Goal: Complete application form

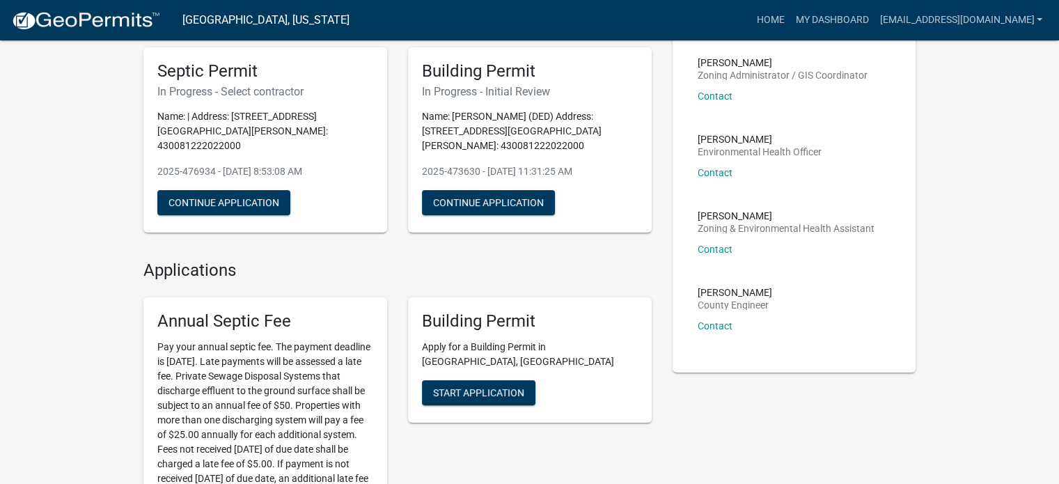
scroll to position [101, 0]
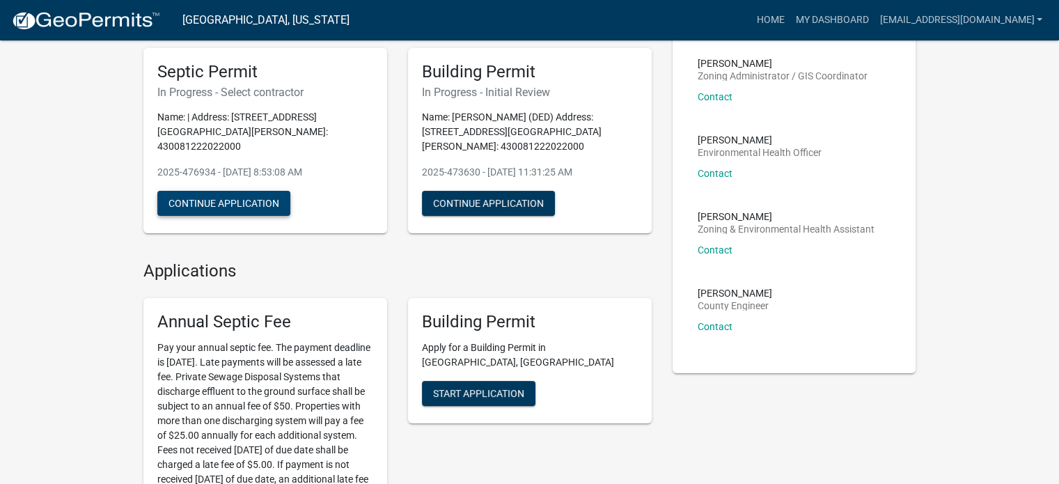
click at [210, 191] on button "Continue Application" at bounding box center [223, 203] width 133 height 25
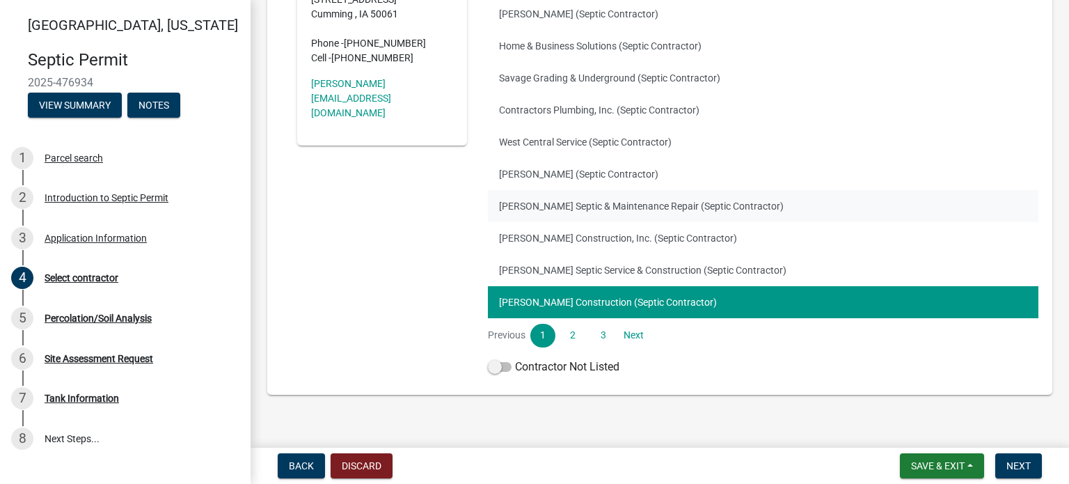
scroll to position [262, 0]
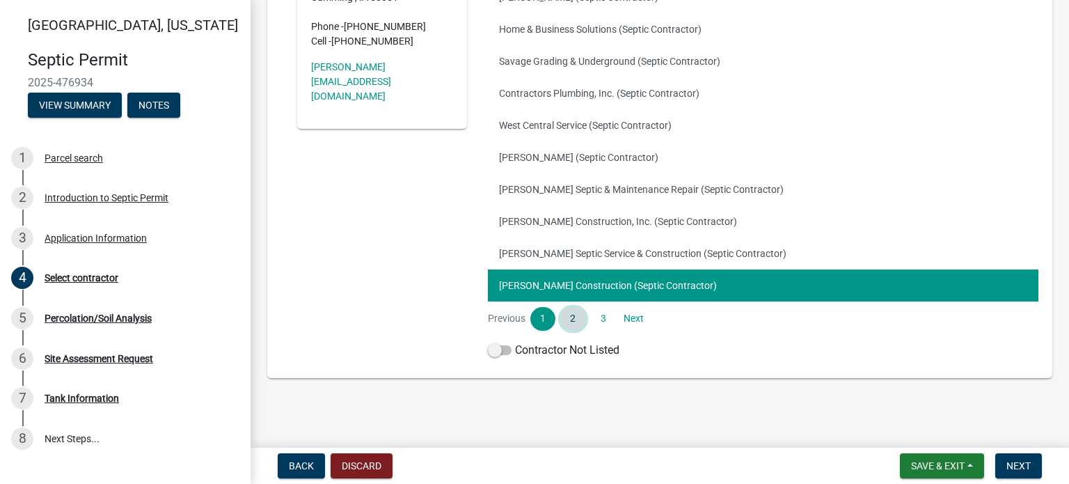
click at [567, 319] on link "2" at bounding box center [572, 319] width 25 height 24
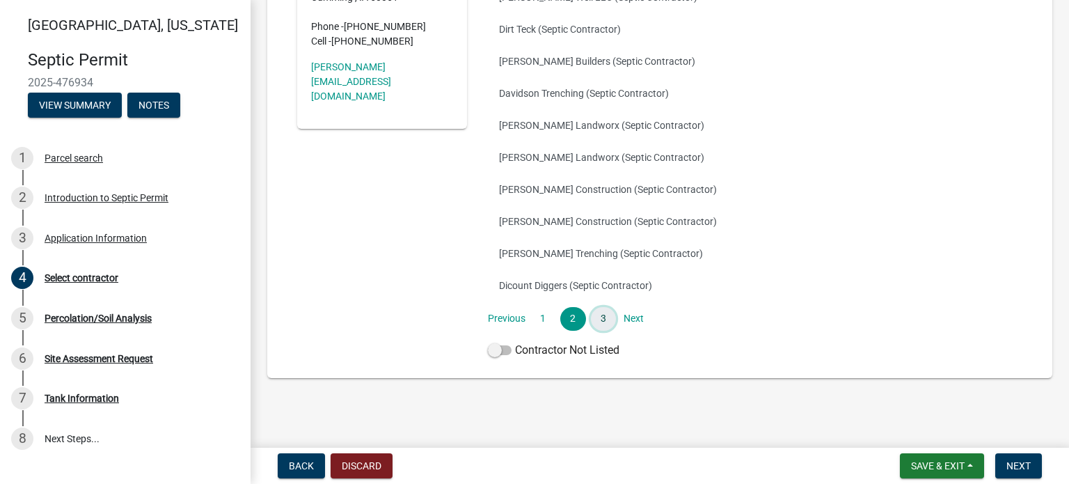
click at [604, 315] on link "3" at bounding box center [603, 319] width 25 height 24
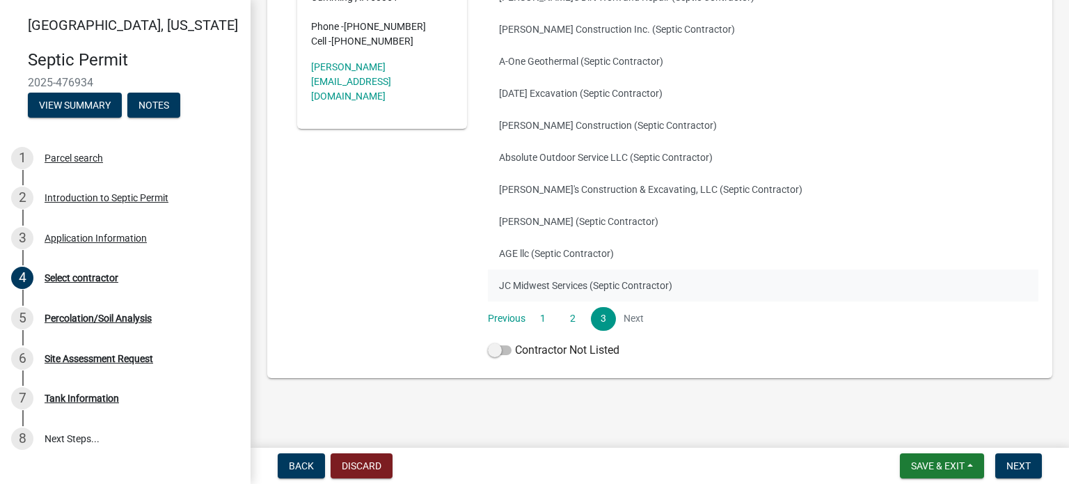
click at [546, 283] on button "JC Midwest Services (Septic Contractor)" at bounding box center [763, 285] width 551 height 32
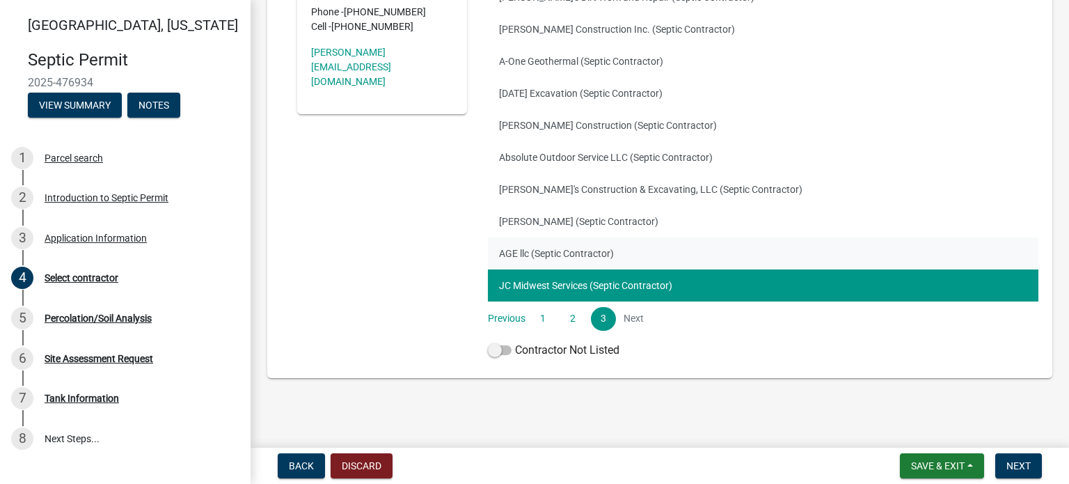
scroll to position [193, 0]
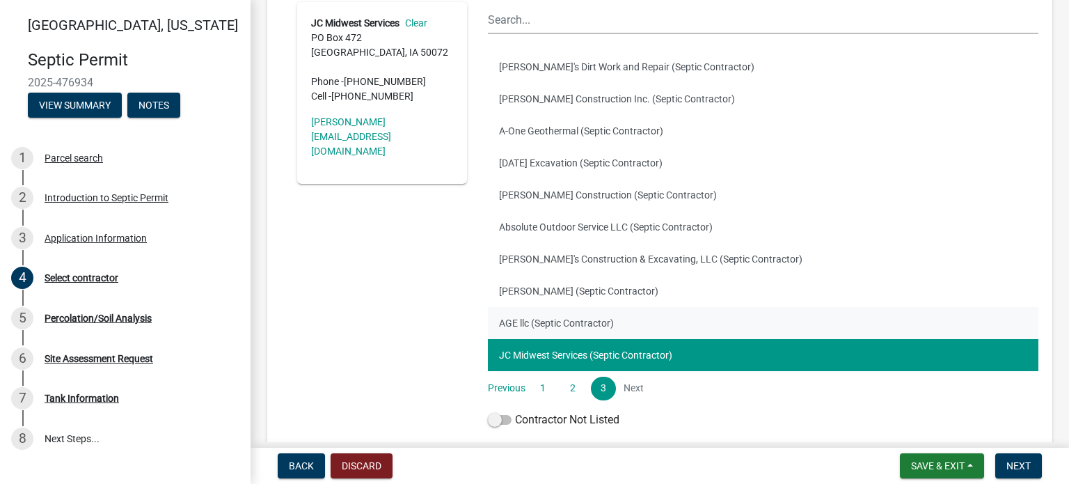
click at [508, 321] on button "AGE llc (Septic Contractor)" at bounding box center [763, 323] width 551 height 32
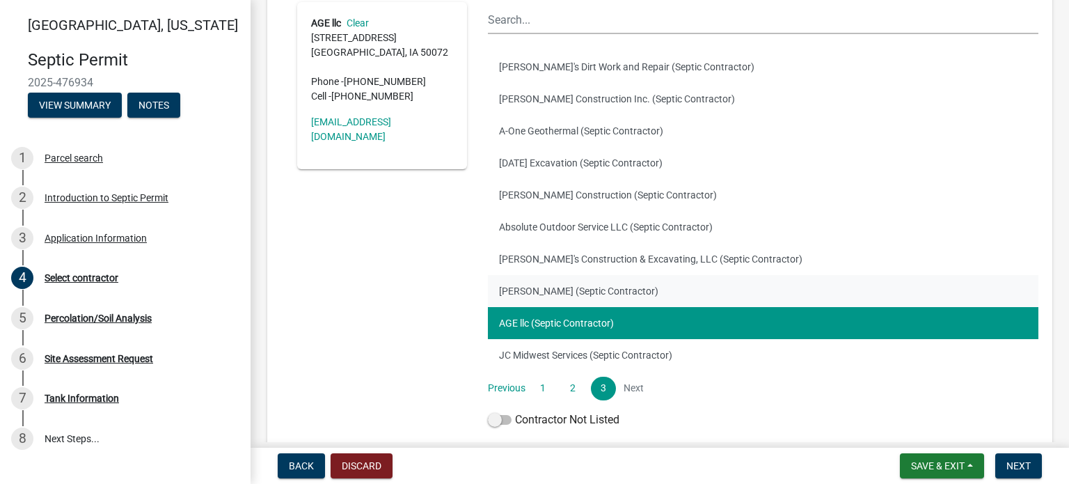
click at [519, 292] on button "[PERSON_NAME] (Septic Contractor)" at bounding box center [763, 291] width 551 height 32
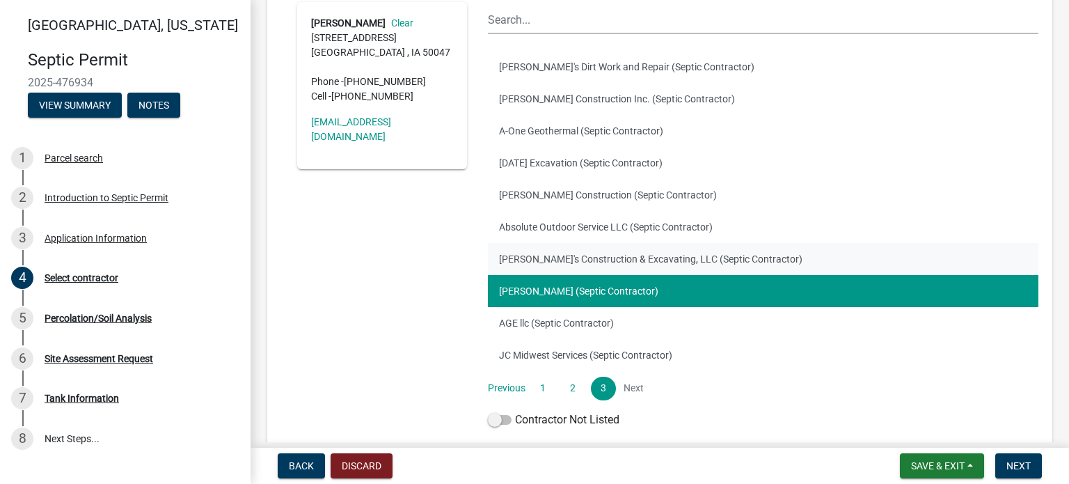
click at [527, 256] on button "[PERSON_NAME]'s Construction & Excavating, LLC (Septic Contractor)" at bounding box center [763, 259] width 551 height 32
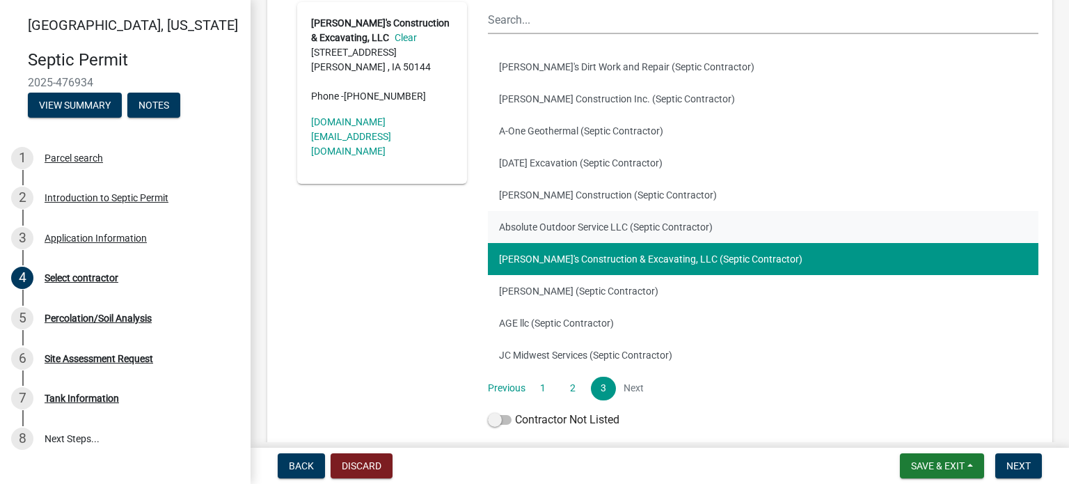
click at [524, 221] on button "Absolute Outdoor Service LLC (Septic Contractor)" at bounding box center [763, 227] width 551 height 32
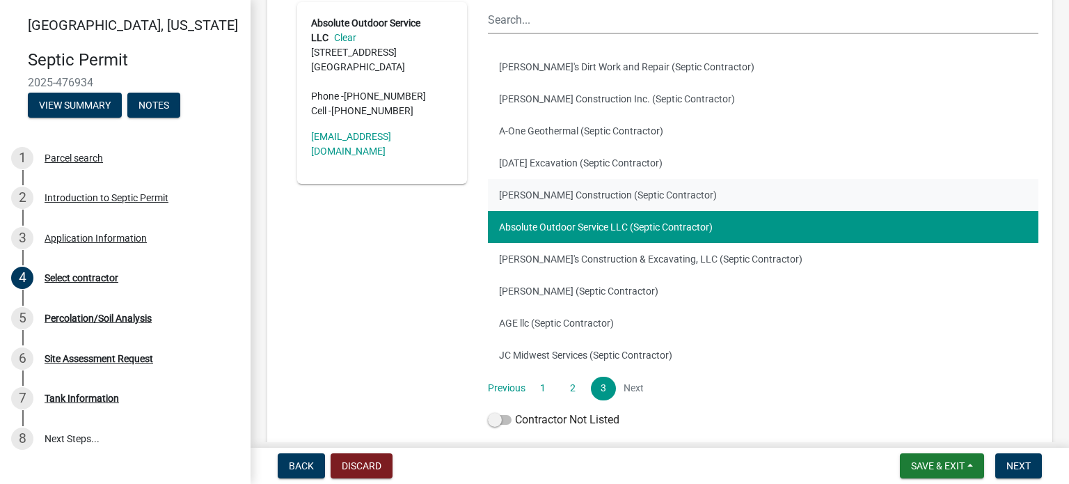
click at [524, 196] on button "[PERSON_NAME] Construction (Septic Contractor)" at bounding box center [763, 195] width 551 height 32
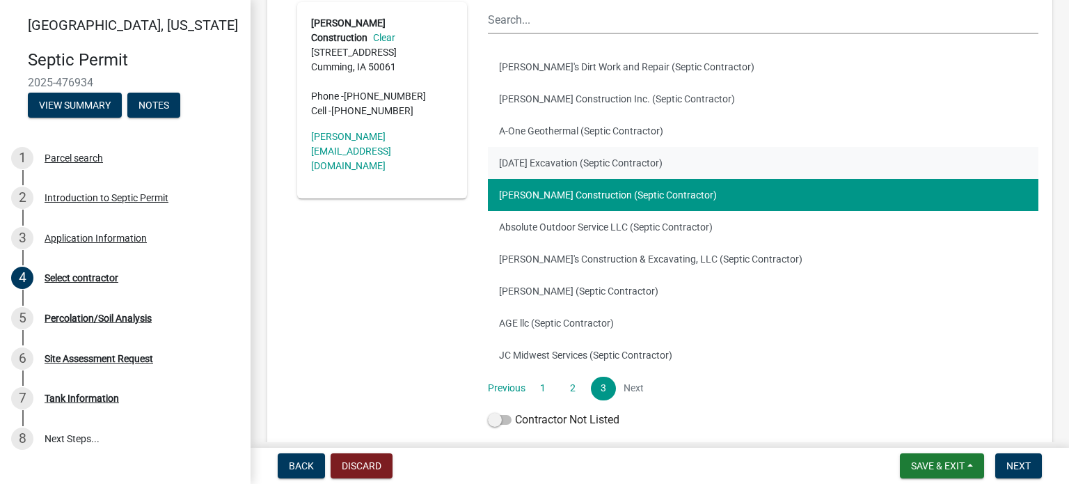
click at [526, 161] on button "[DATE] Excavation (Septic Contractor)" at bounding box center [763, 163] width 551 height 32
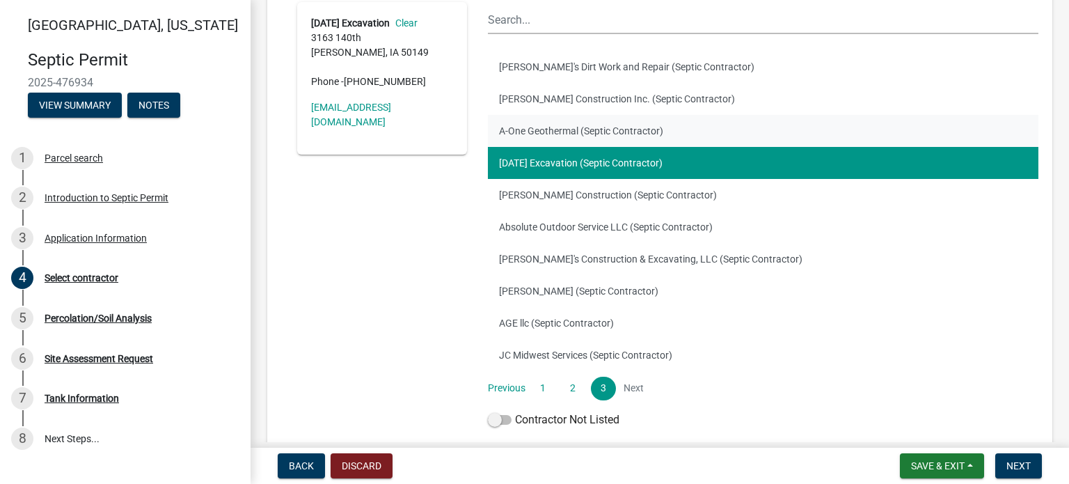
click at [532, 131] on button "A-One Geothermal (Septic Contractor)" at bounding box center [763, 131] width 551 height 32
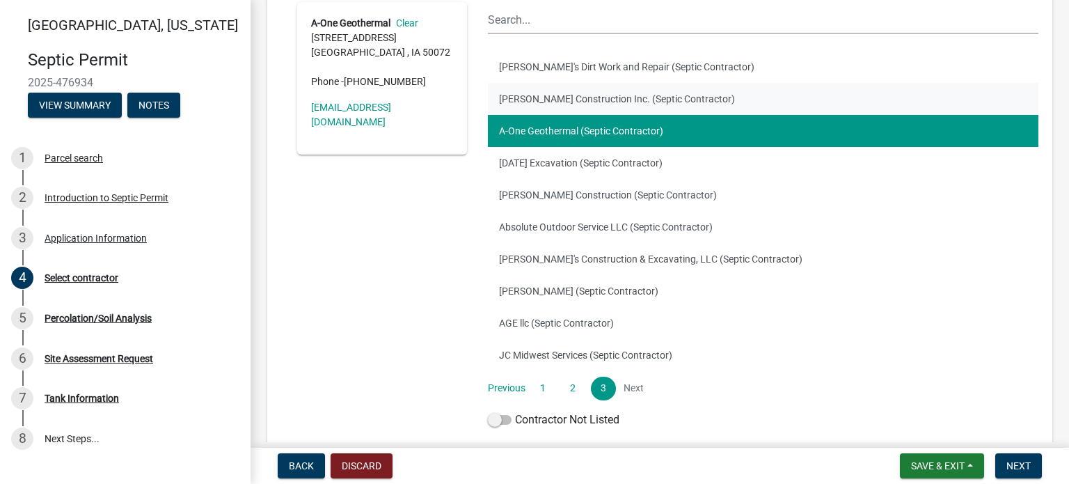
click at [532, 100] on button "[PERSON_NAME] Construction Inc. (Septic Contractor)" at bounding box center [763, 99] width 551 height 32
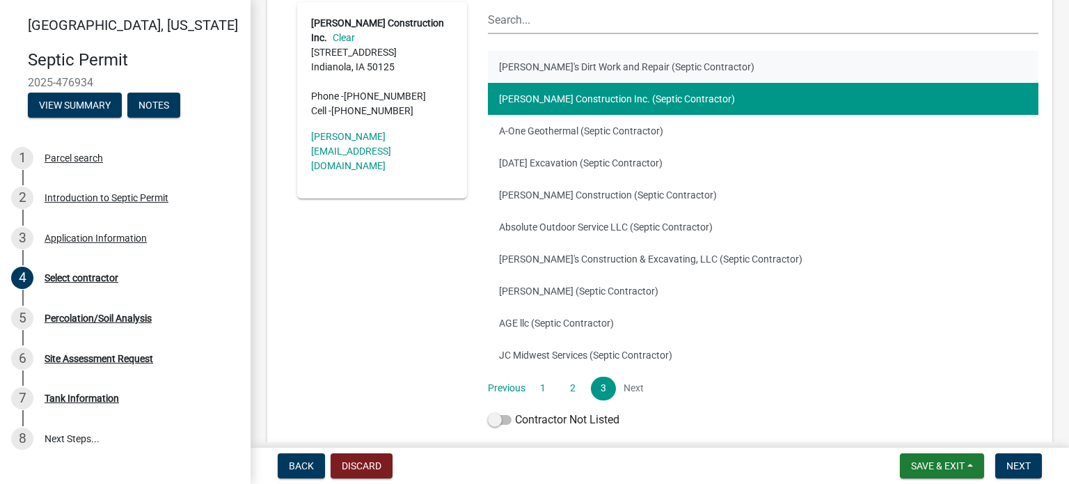
click at [535, 69] on button "[PERSON_NAME]'s Dirt Work and Repair (Septic Contractor)" at bounding box center [763, 67] width 551 height 32
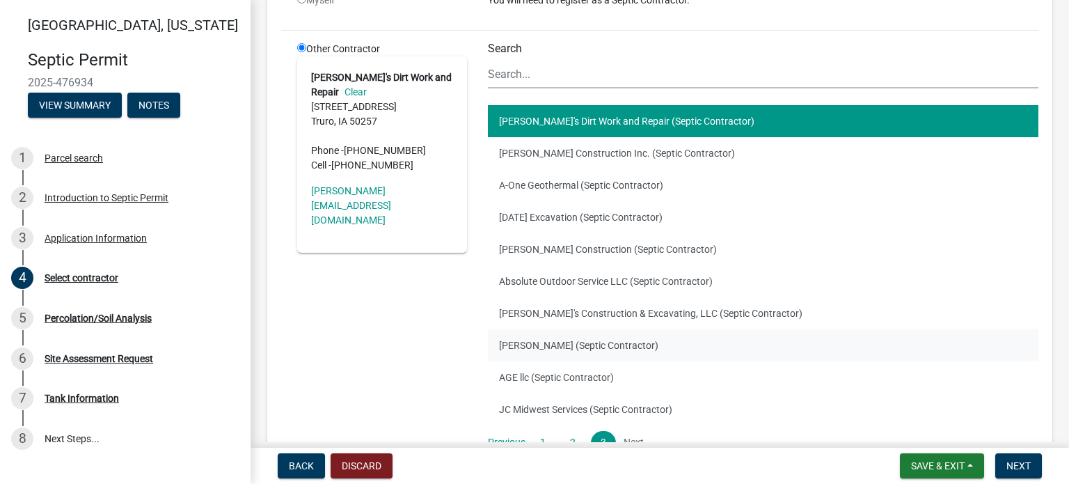
scroll to position [262, 0]
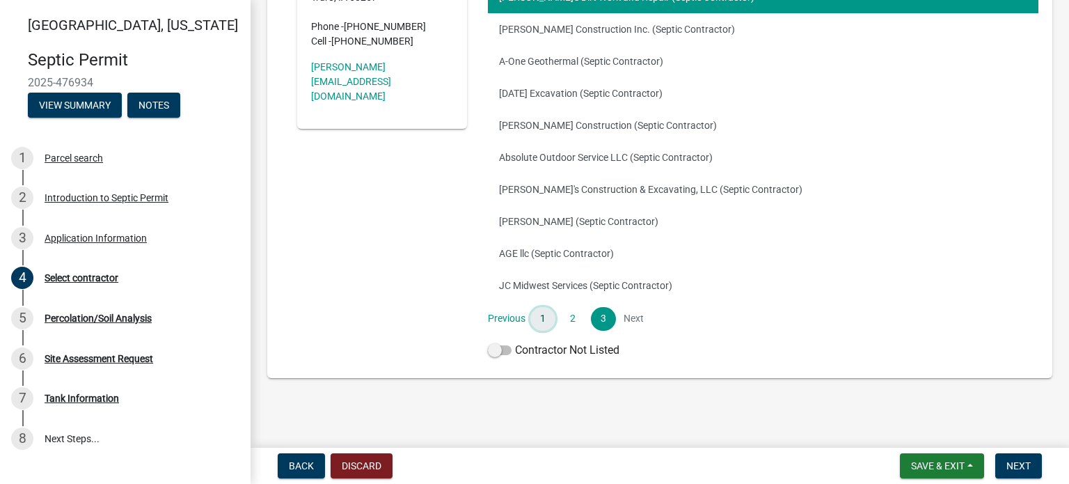
click at [537, 315] on link "1" at bounding box center [542, 319] width 25 height 24
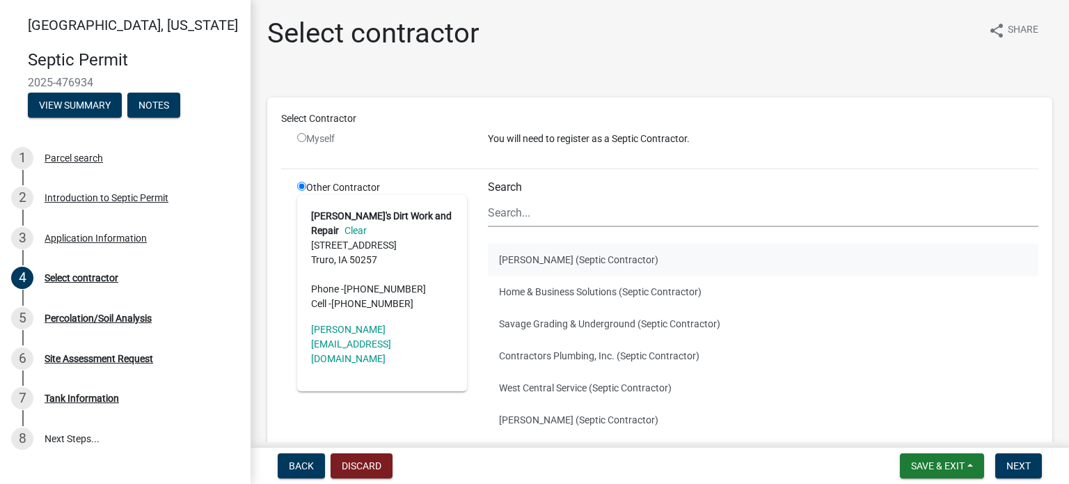
click at [526, 255] on button "[PERSON_NAME] (Septic Contractor)" at bounding box center [763, 260] width 551 height 32
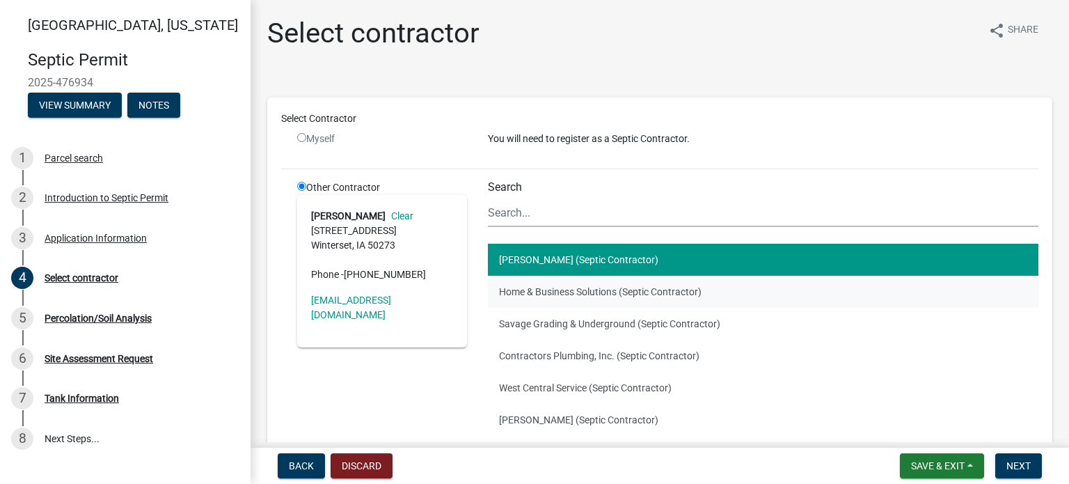
click at [537, 295] on button "Home & Business Solutions (Septic Contractor)" at bounding box center [763, 292] width 551 height 32
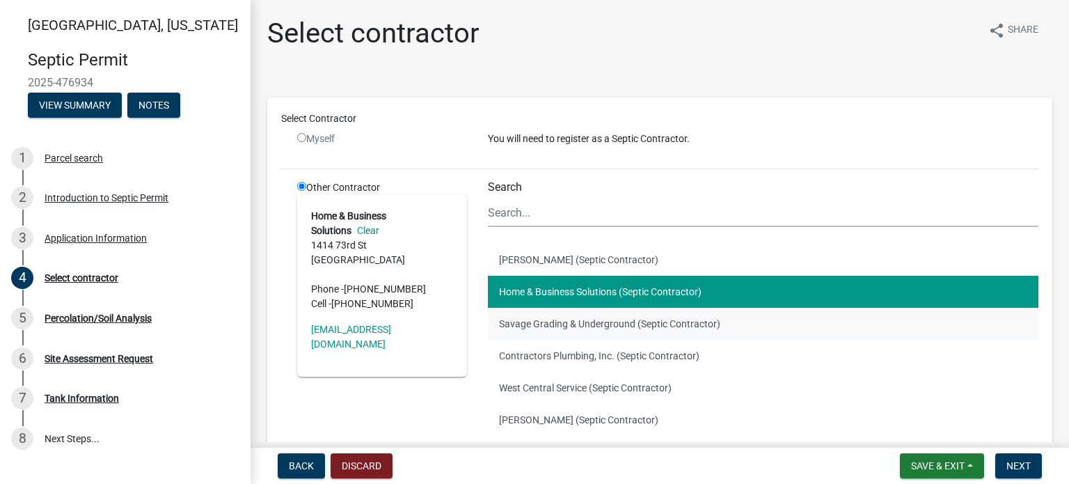
click at [542, 325] on button "Savage Grading & Underground (Septic Contractor)" at bounding box center [763, 324] width 551 height 32
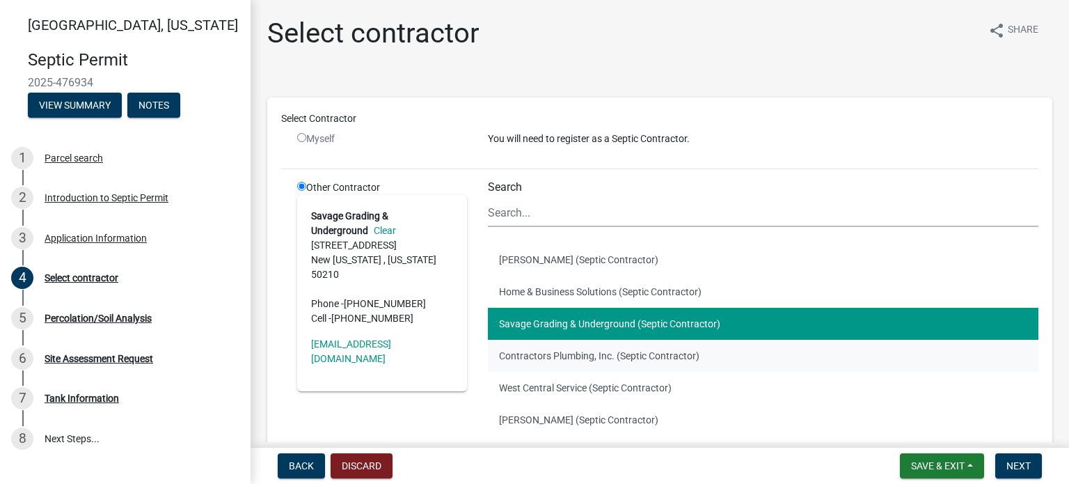
click at [544, 355] on button "Contractors Plumbing, Inc. (Septic Contractor)" at bounding box center [763, 356] width 551 height 32
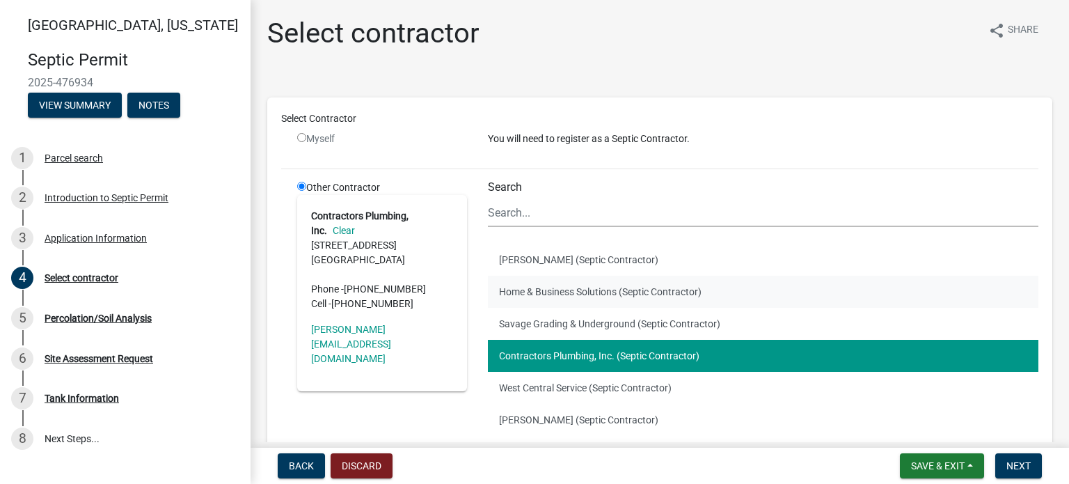
scroll to position [70, 0]
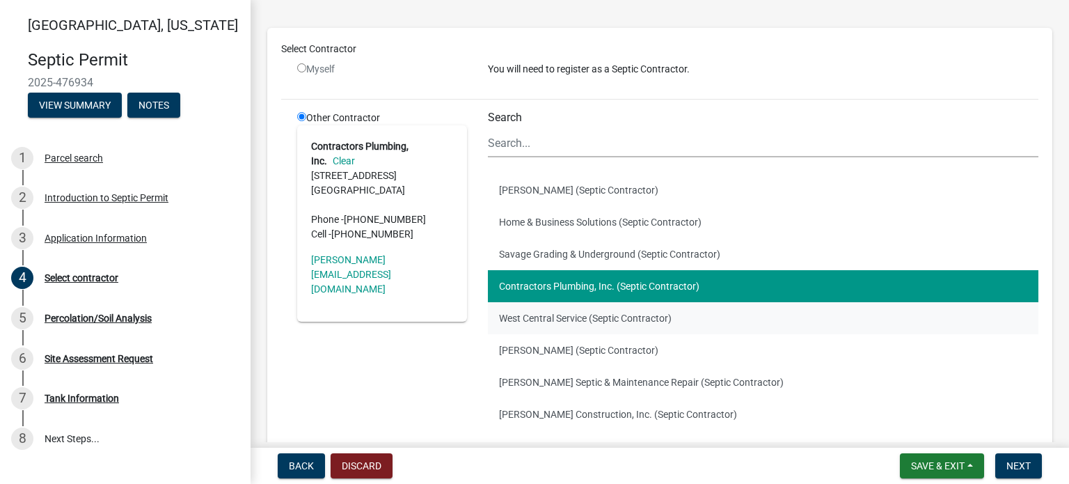
click at [551, 325] on button "West Central Service (Septic Contractor)" at bounding box center [763, 318] width 551 height 32
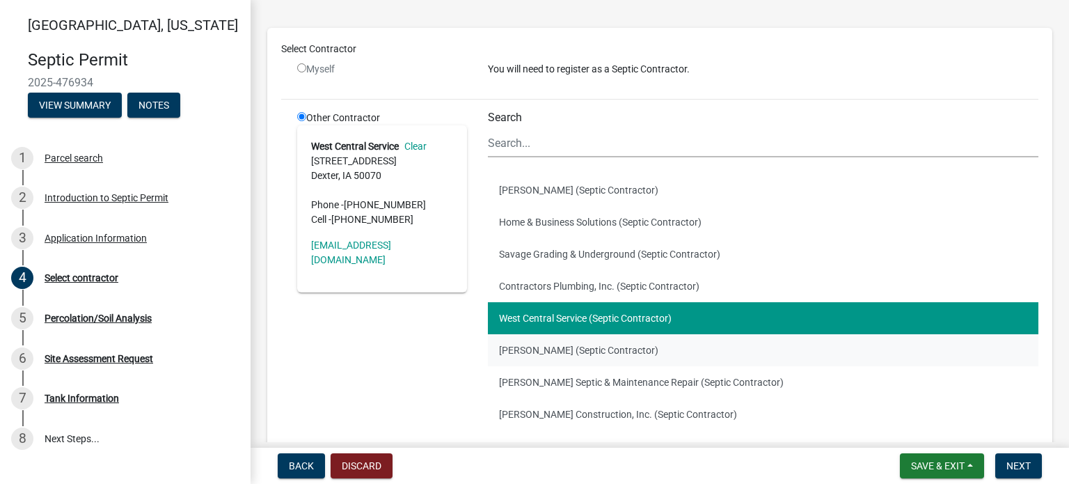
click at [550, 348] on button "[PERSON_NAME] (Septic Contractor)" at bounding box center [763, 350] width 551 height 32
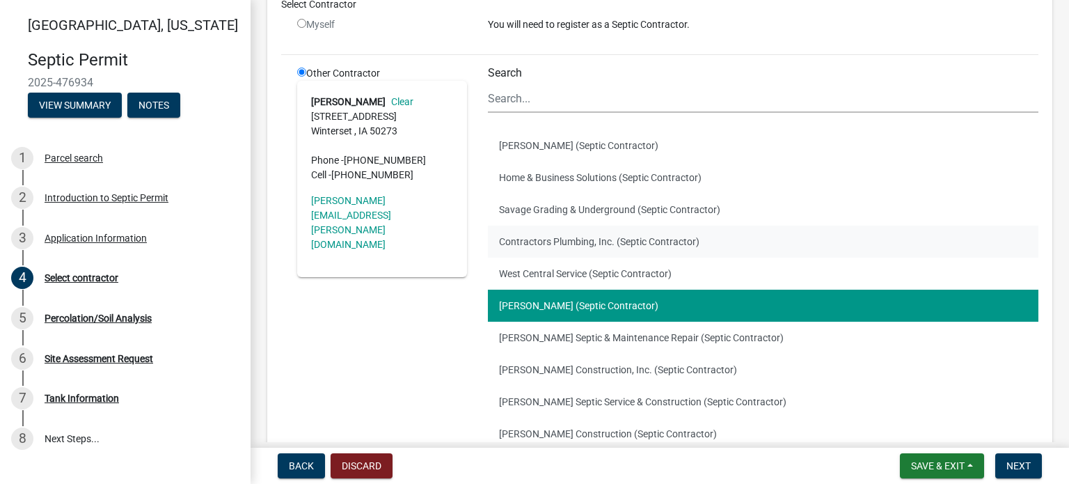
scroll to position [139, 0]
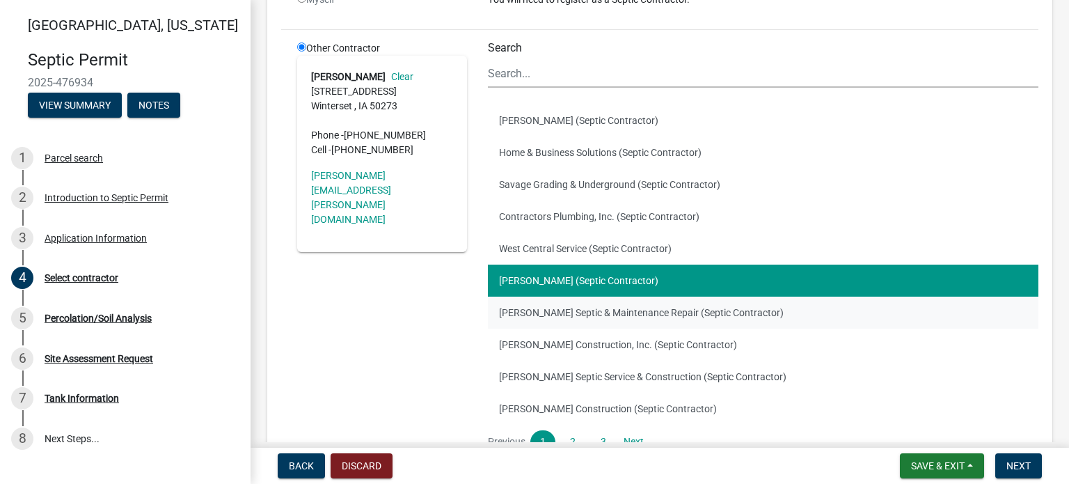
click at [537, 308] on button "[PERSON_NAME] Septic & Maintenance Repair (Septic Contractor)" at bounding box center [763, 313] width 551 height 32
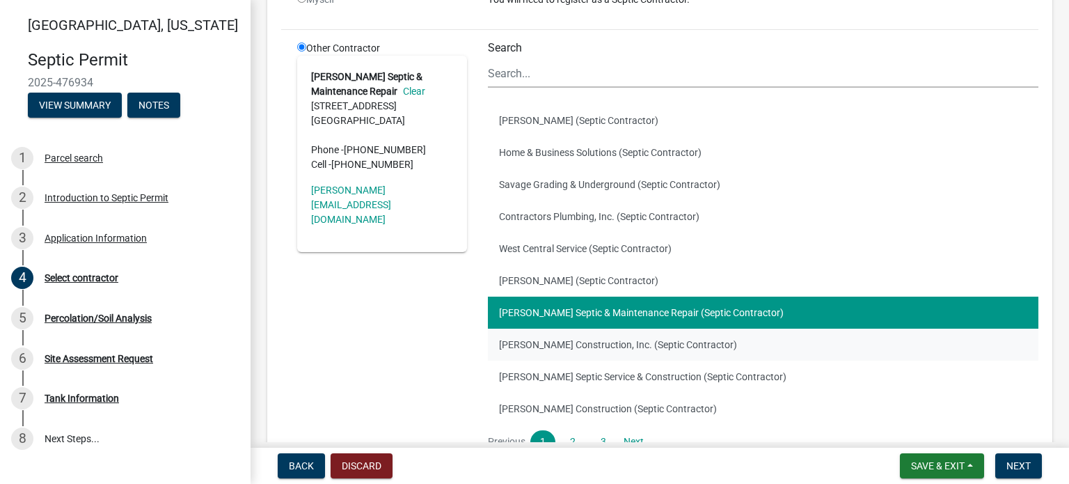
click at [537, 342] on button "[PERSON_NAME] Construction, Inc. (Septic Contractor)" at bounding box center [763, 345] width 551 height 32
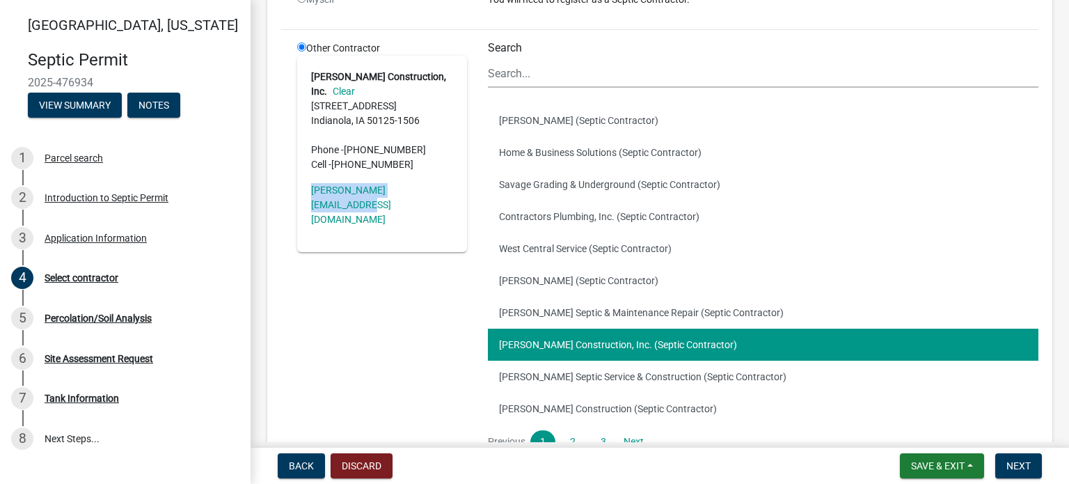
drag, startPoint x: 443, startPoint y: 191, endPoint x: 310, endPoint y: 205, distance: 133.8
click at [310, 205] on div "[PERSON_NAME] Construction, Inc. Clear [STREET_ADDRESS][PHONE_NUMBER] Phone - […" at bounding box center [382, 154] width 170 height 196
copy link "[PERSON_NAME][EMAIL_ADDRESS][DOMAIN_NAME]"
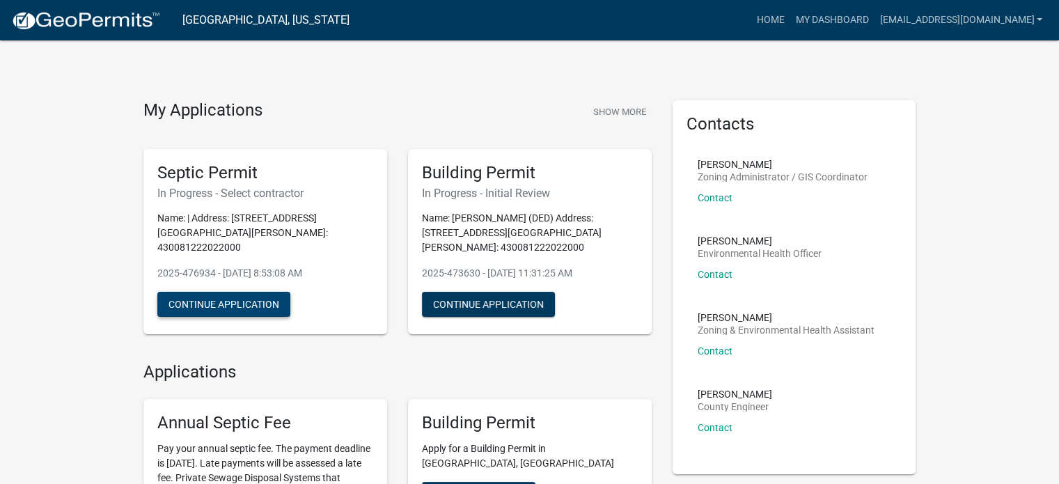
scroll to position [139, 0]
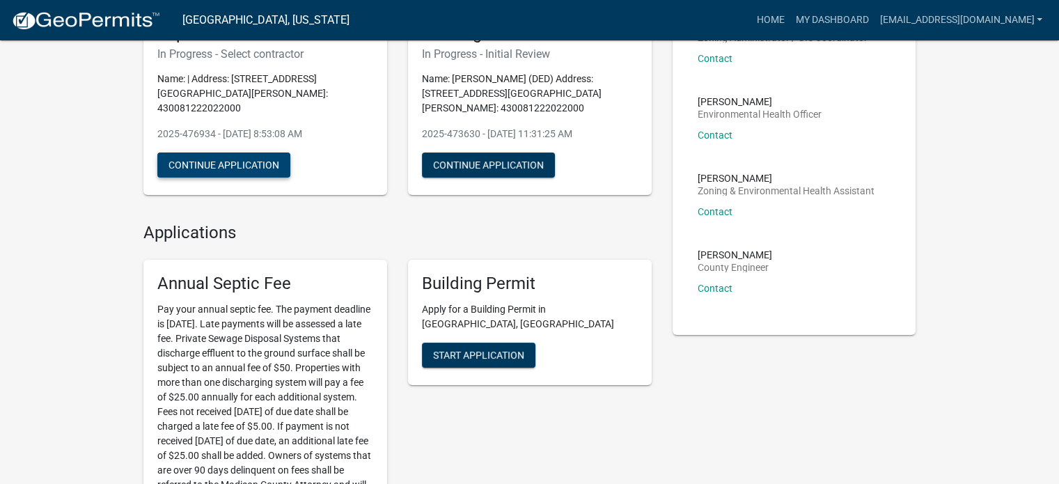
click at [230, 152] on button "Continue Application" at bounding box center [223, 164] width 133 height 25
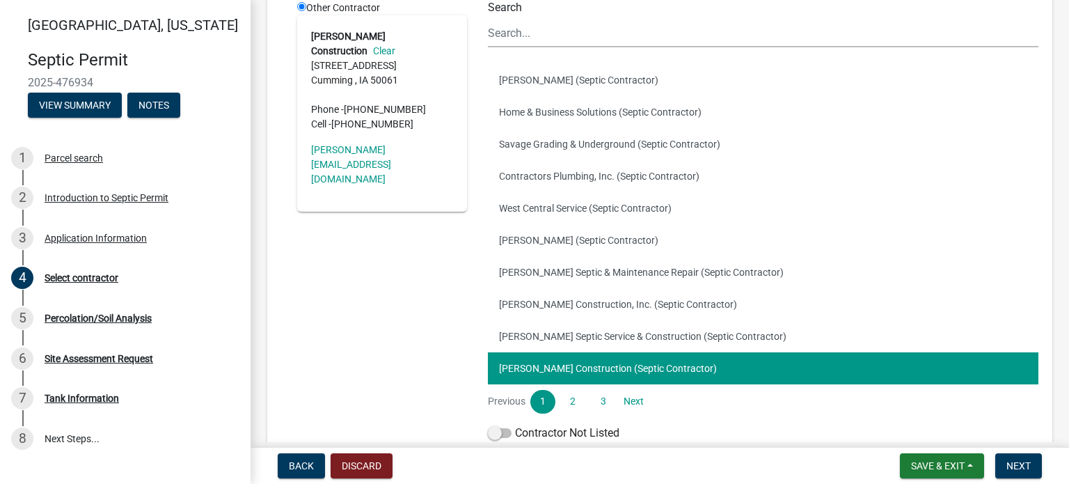
scroll to position [209, 0]
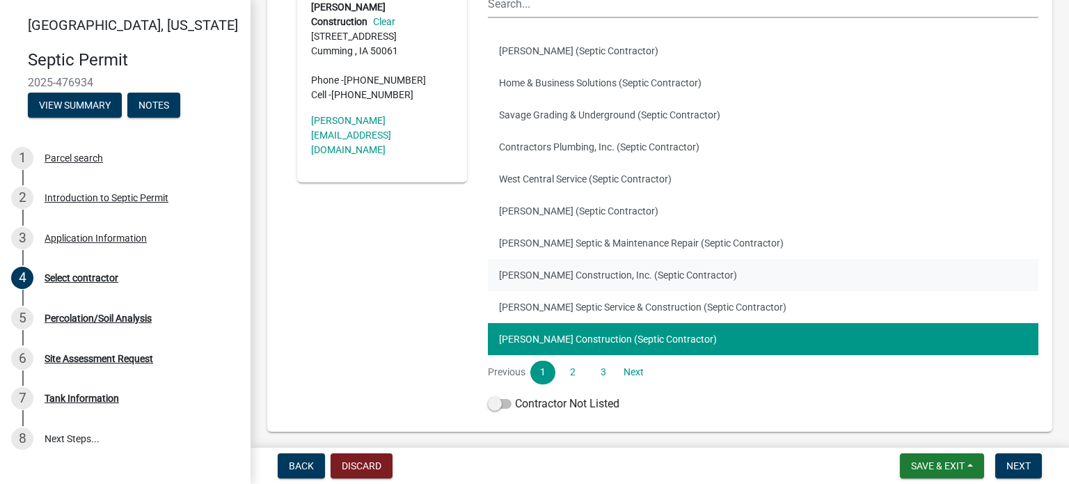
click at [547, 278] on button "[PERSON_NAME] Construction, Inc. (Septic Contractor)" at bounding box center [763, 275] width 551 height 32
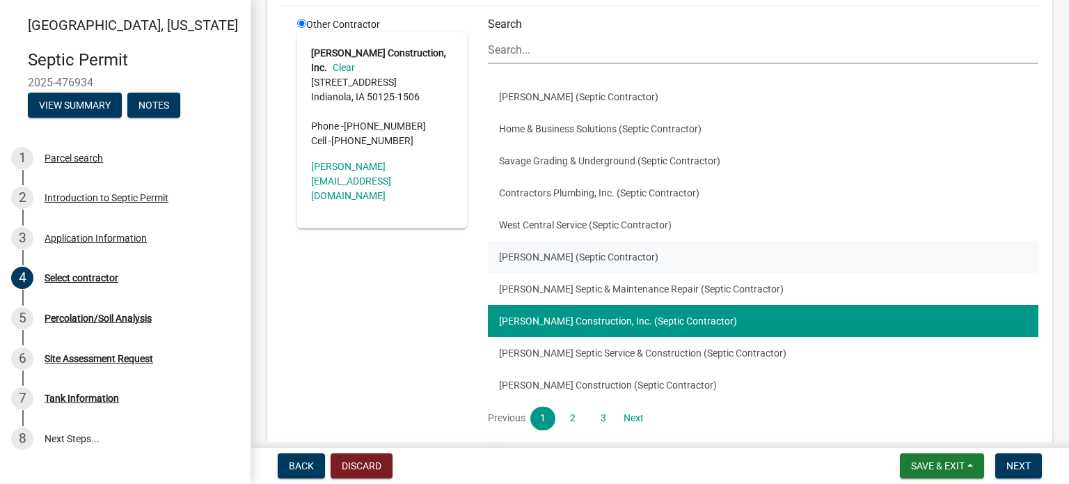
scroll to position [139, 0]
